Goal: Task Accomplishment & Management: Use online tool/utility

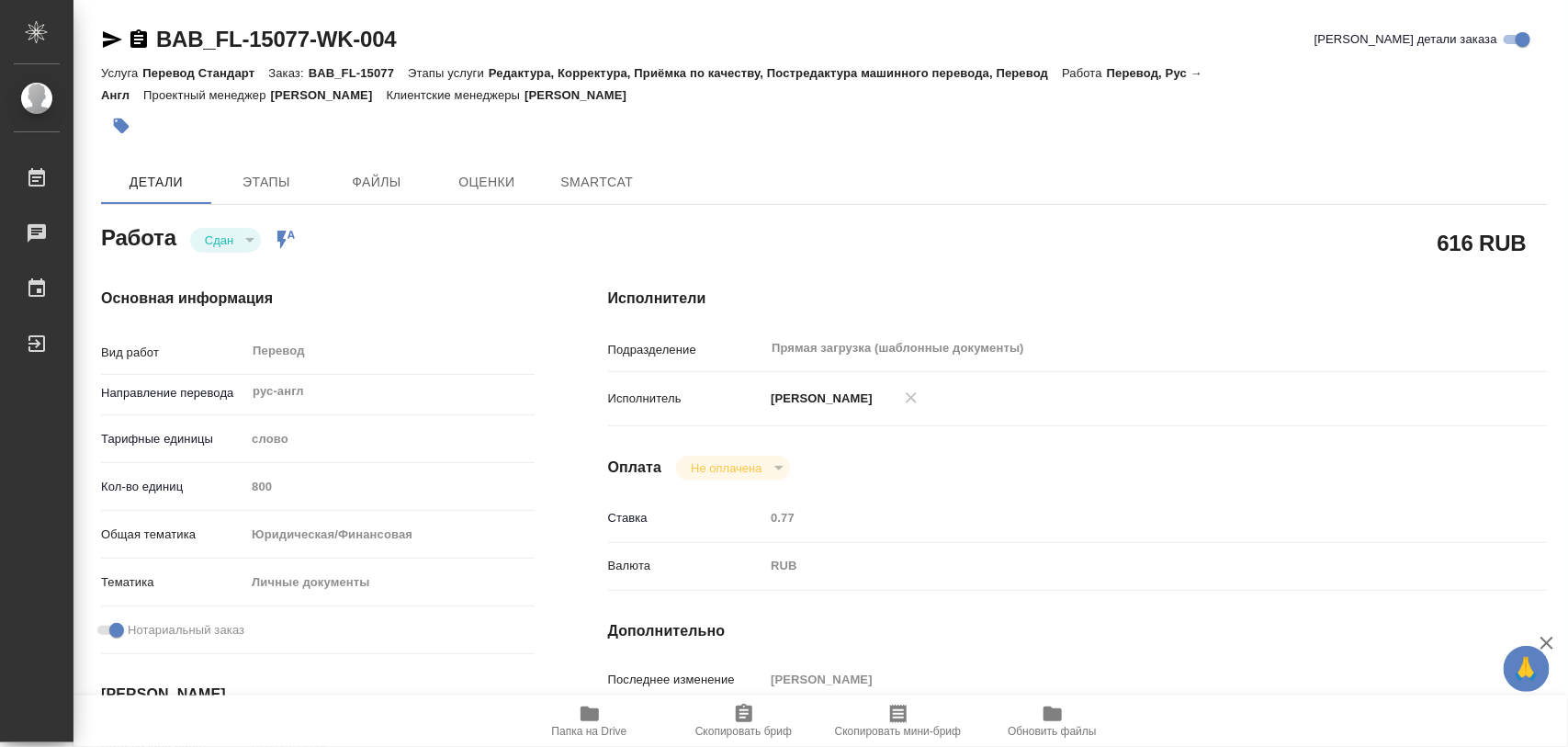
type textarea "x"
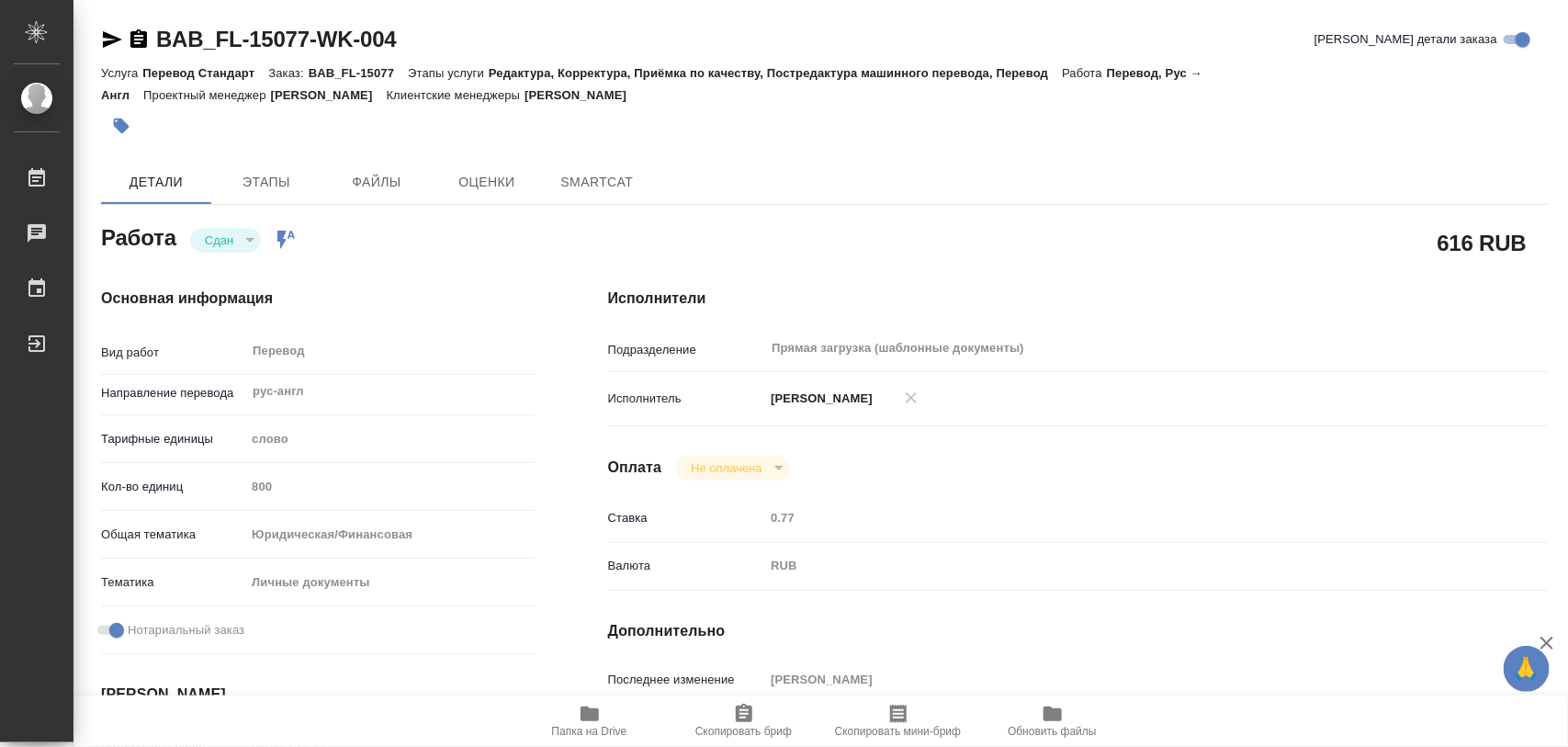
type textarea "x"
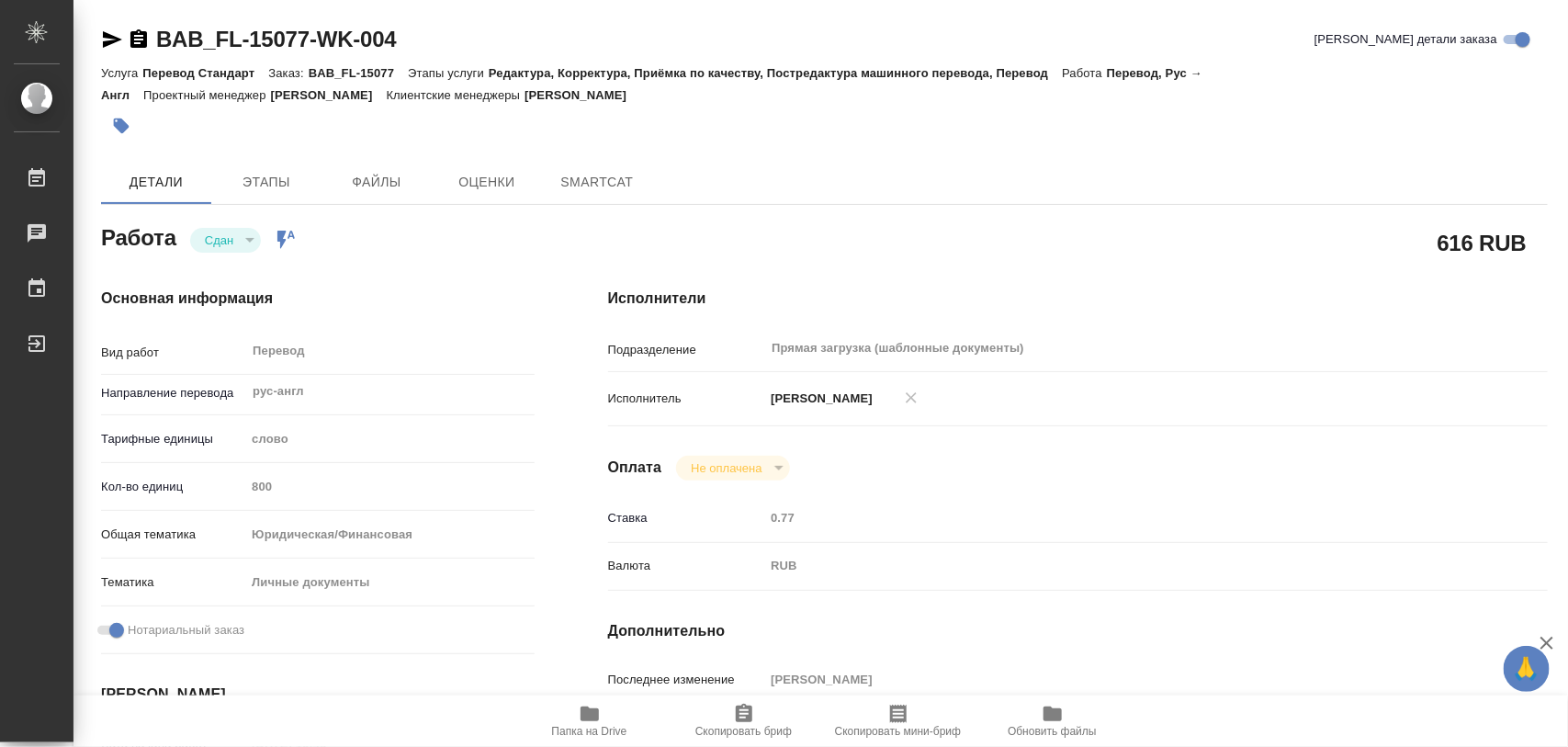
type textarea "x"
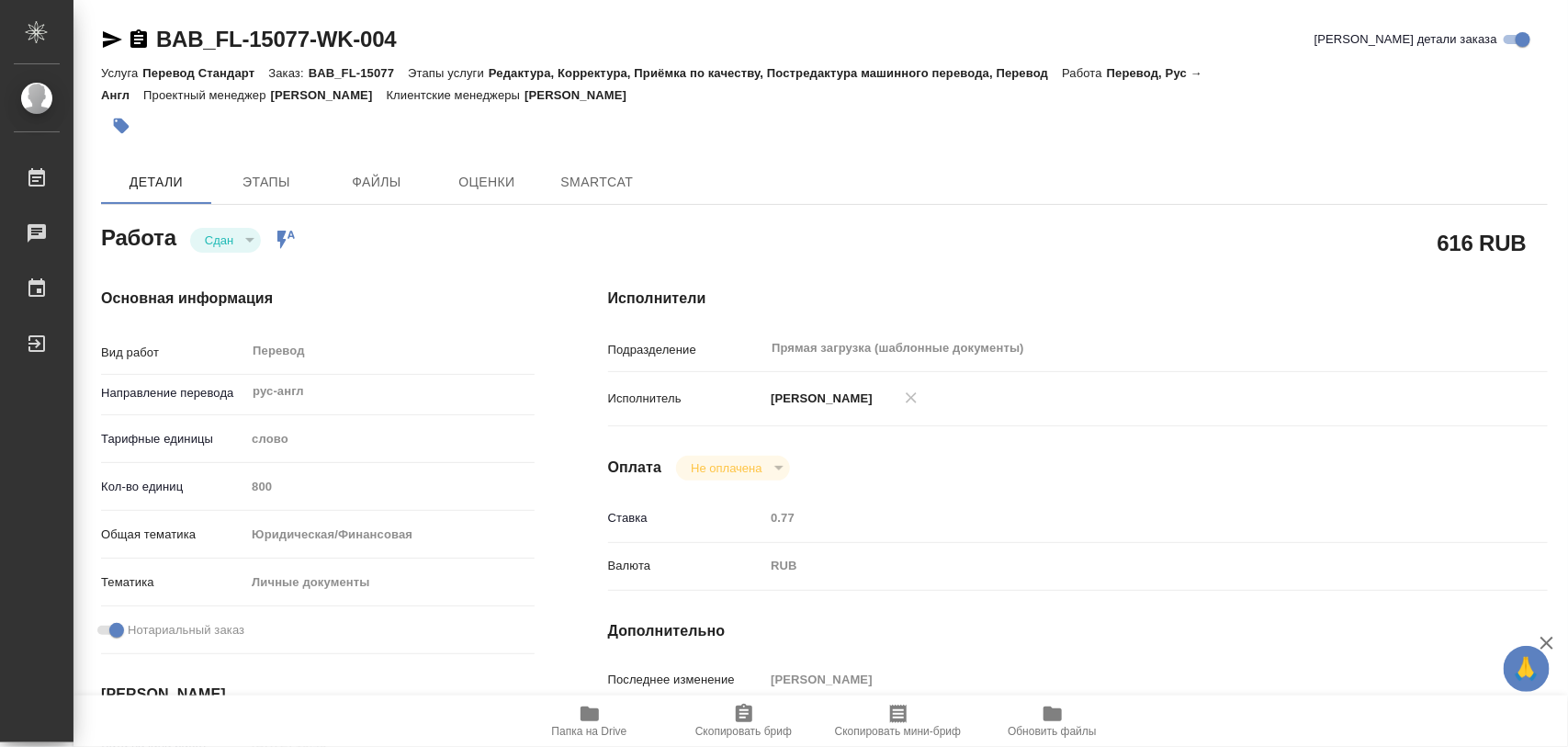
type textarea "x"
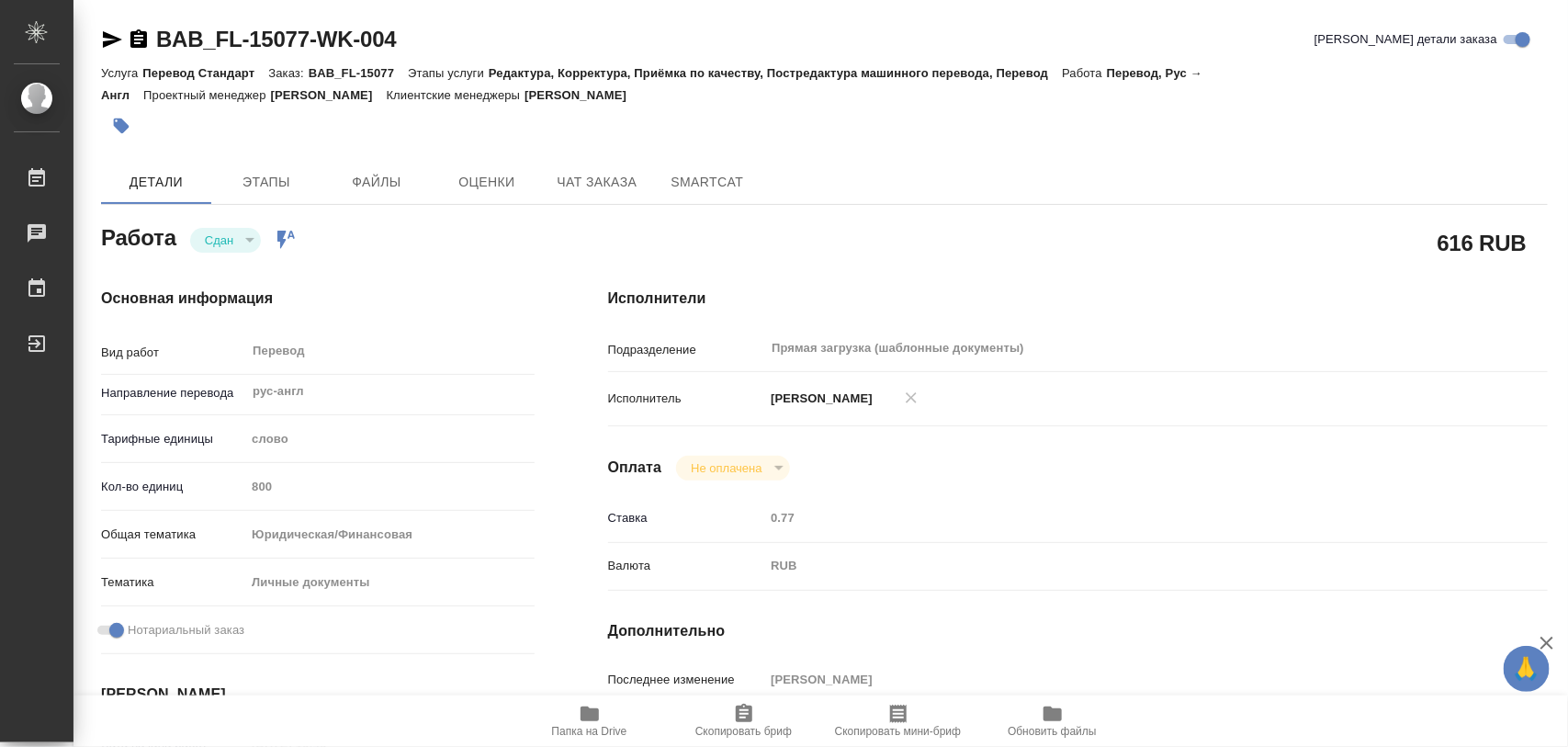
type textarea "x"
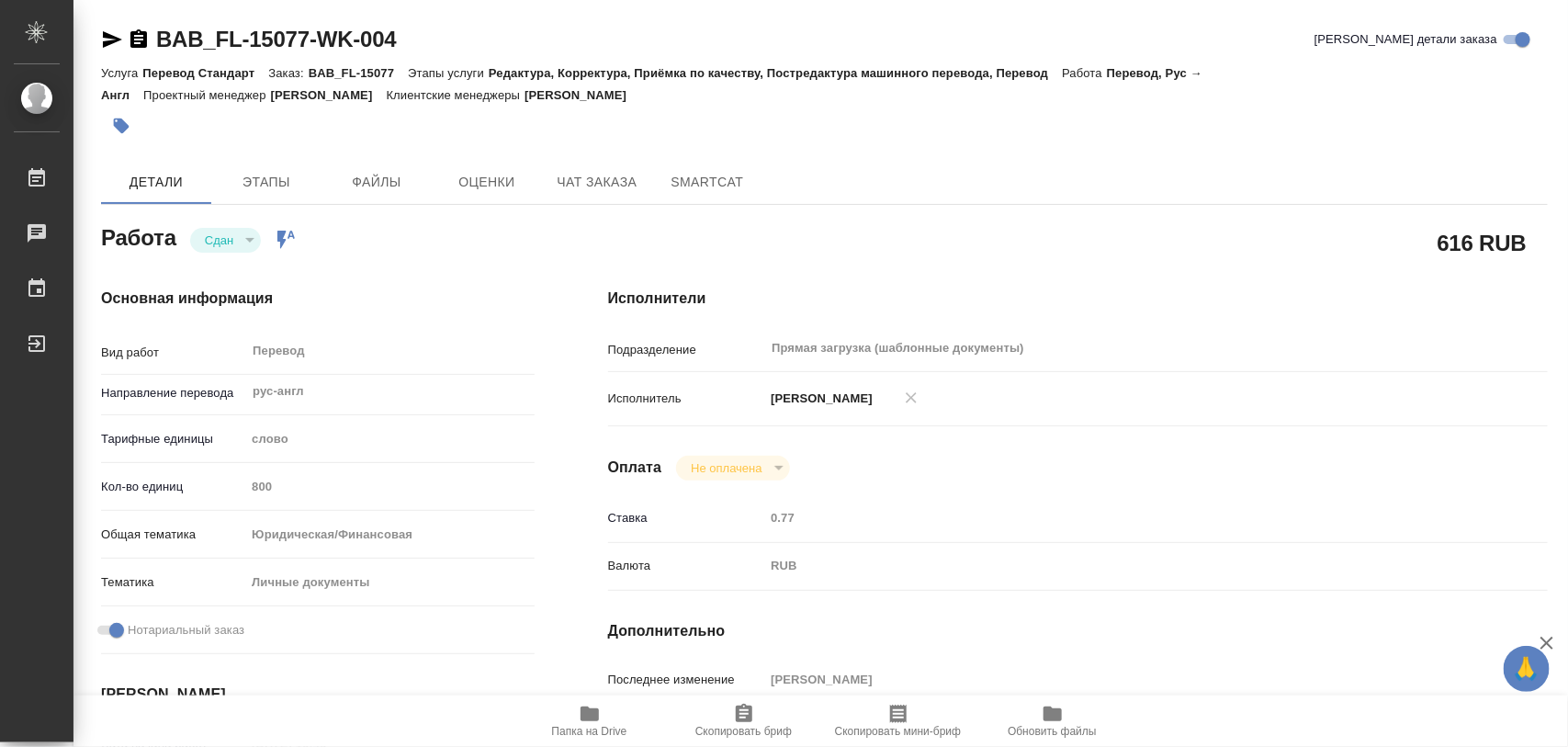
type textarea "x"
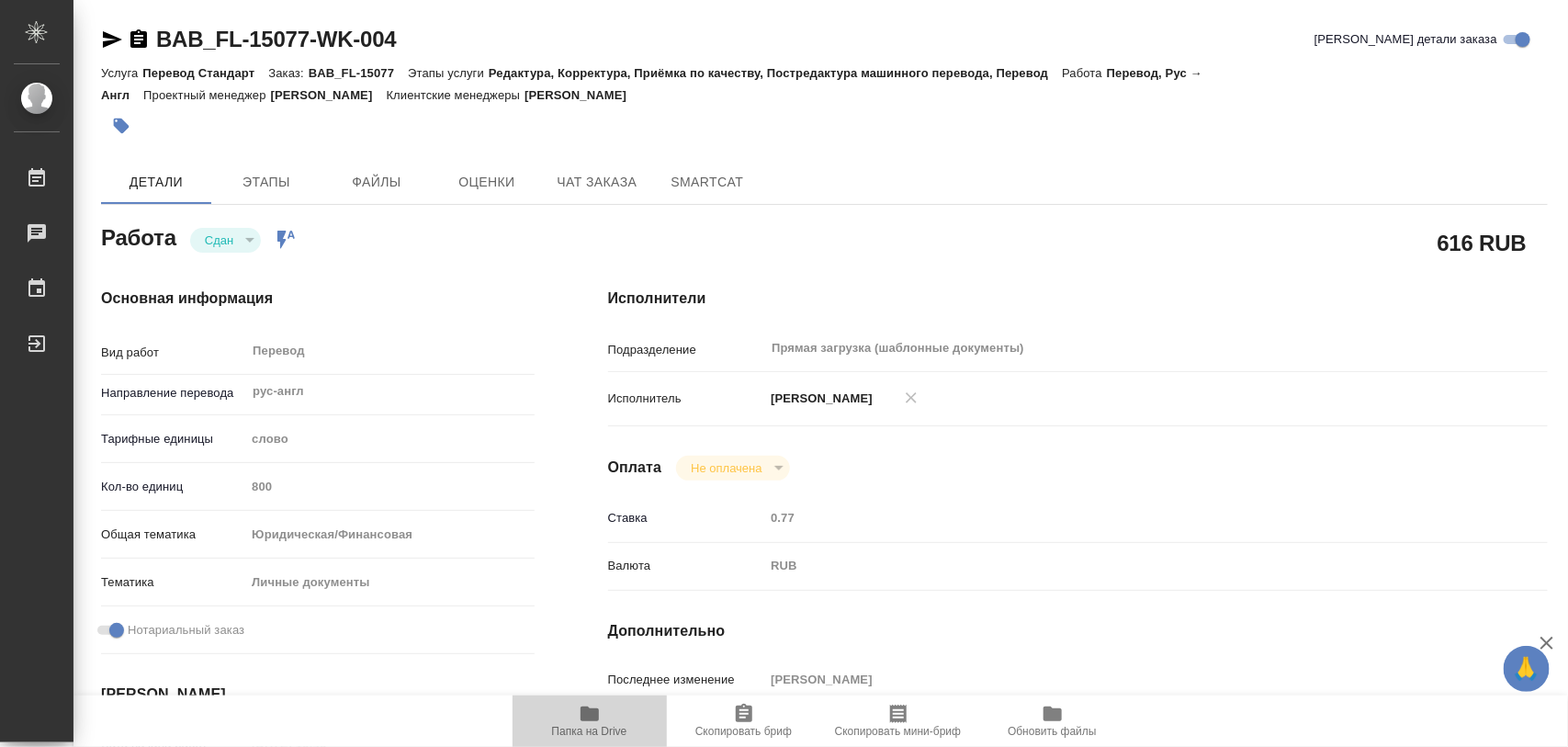
click at [586, 723] on icon "button" at bounding box center [589, 714] width 22 height 22
